Goal: Check status: Check status

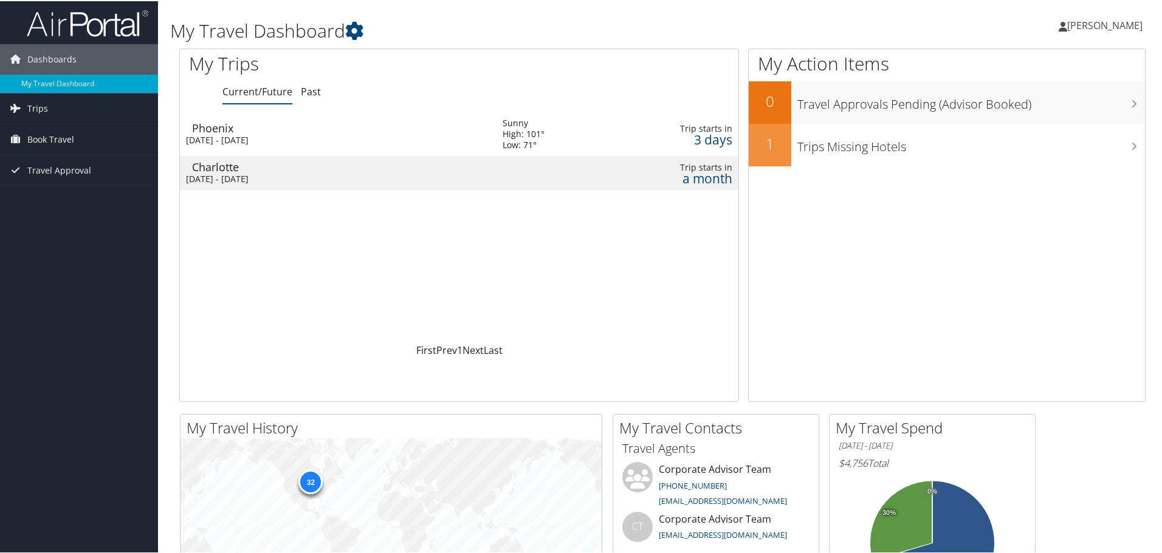
click at [228, 173] on div "[DATE] - [DATE]" at bounding box center [335, 178] width 298 height 11
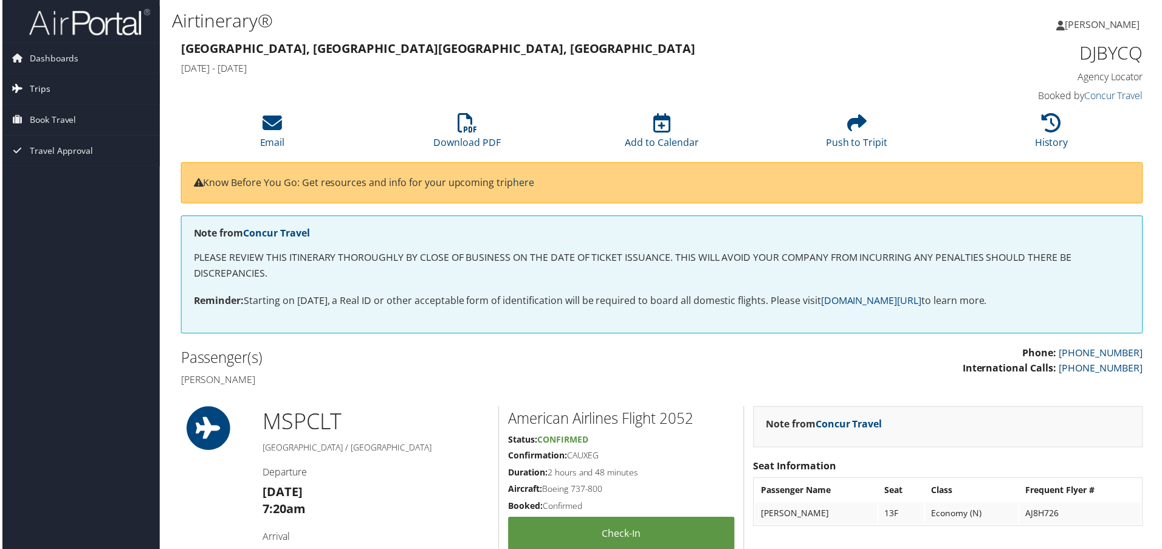
click at [55, 94] on link "Trips" at bounding box center [79, 89] width 158 height 30
click at [84, 111] on link "Current/Future Trips" at bounding box center [79, 113] width 158 height 18
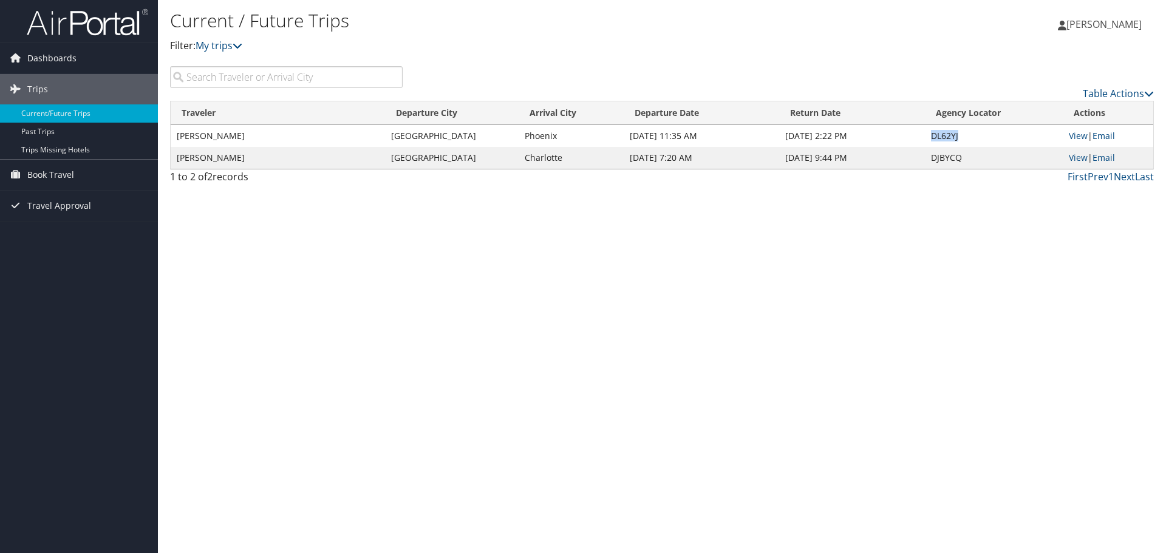
drag, startPoint x: 960, startPoint y: 137, endPoint x: 927, endPoint y: 135, distance: 33.5
click at [927, 135] on td "DL62YJ" at bounding box center [994, 136] width 139 height 22
click at [1076, 135] on link "View" at bounding box center [1078, 136] width 19 height 12
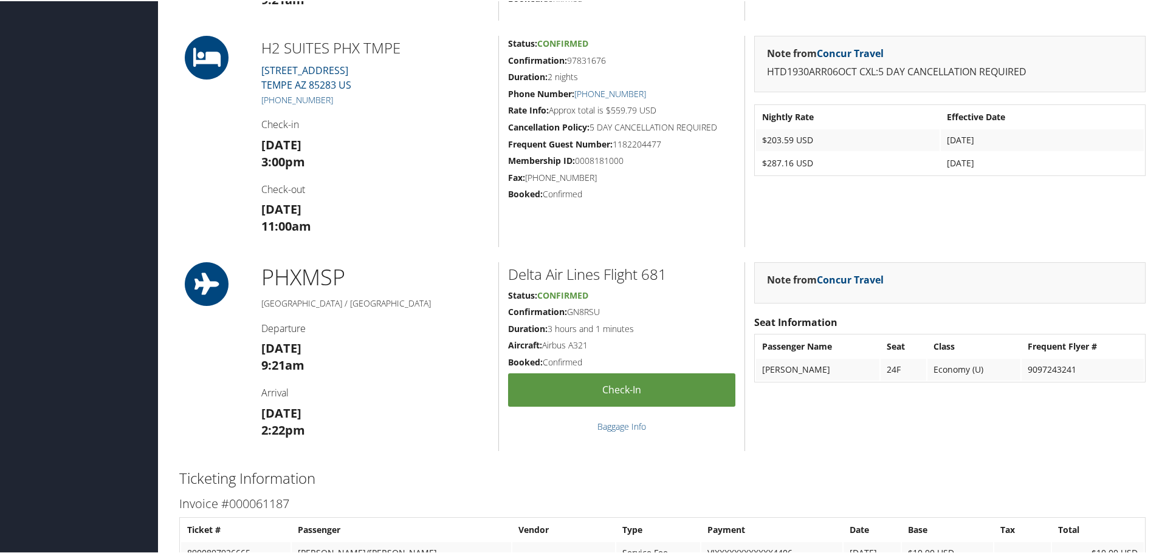
scroll to position [790, 0]
